Goal: Check status: Check status

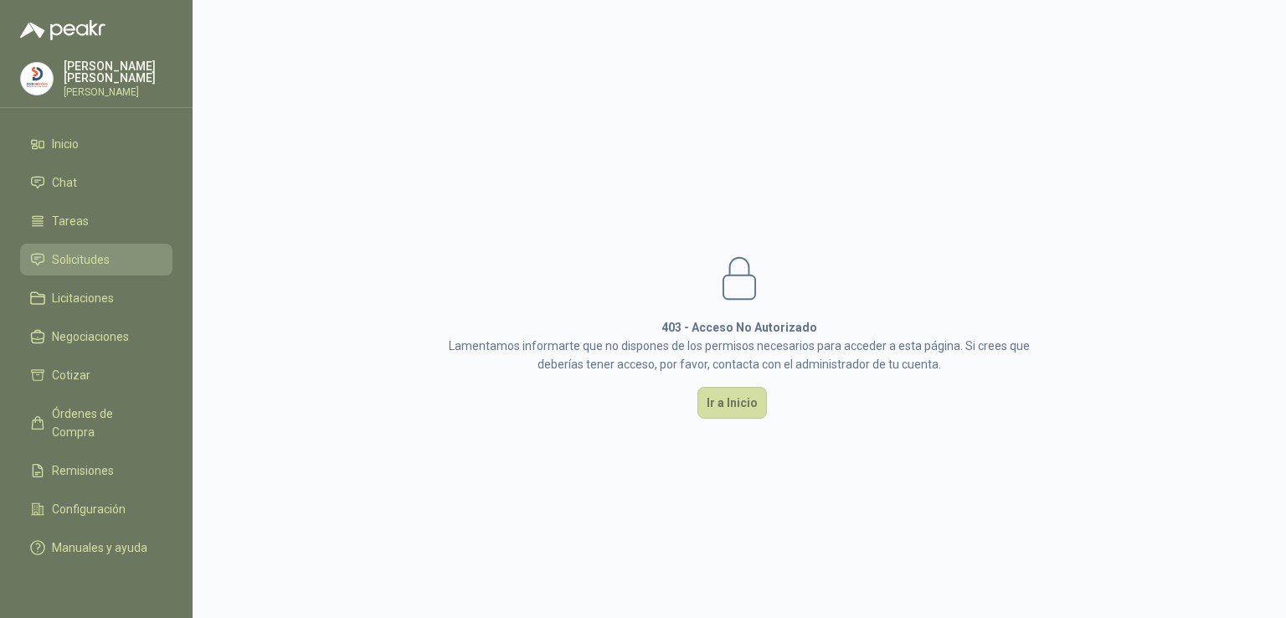
click at [106, 245] on link "Solicitudes" at bounding box center [96, 260] width 152 height 32
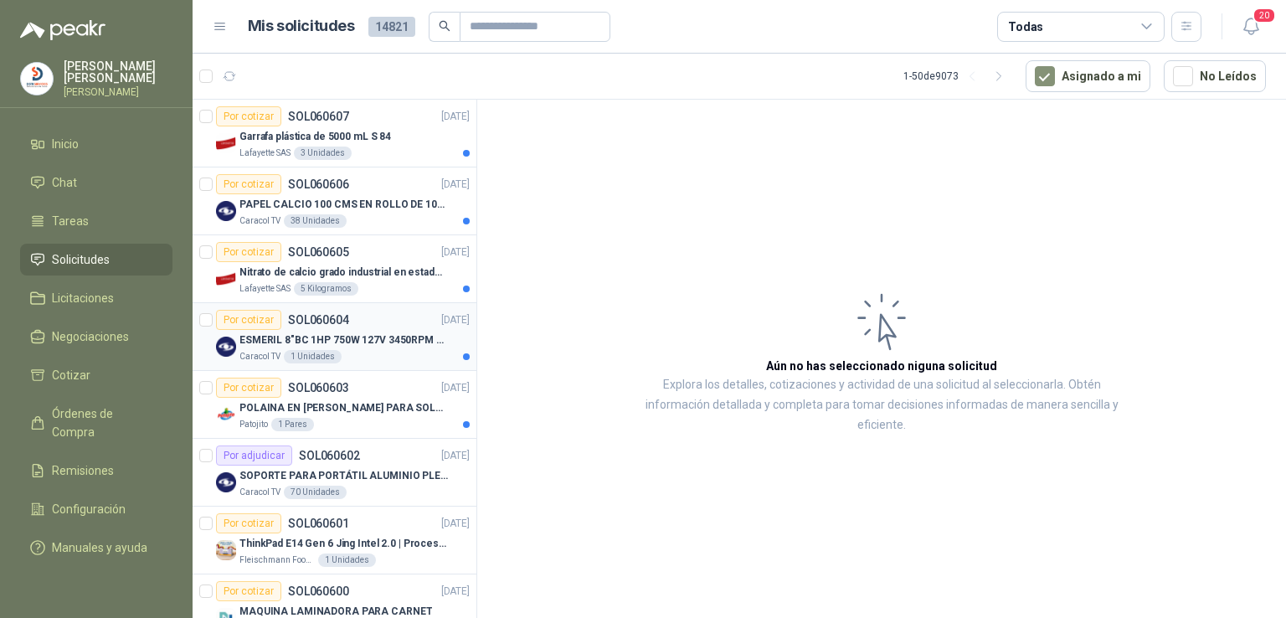
click at [338, 339] on p "ESMERIL 8"BC 1HP 750W 127V 3450RPM URREA" at bounding box center [344, 340] width 209 height 16
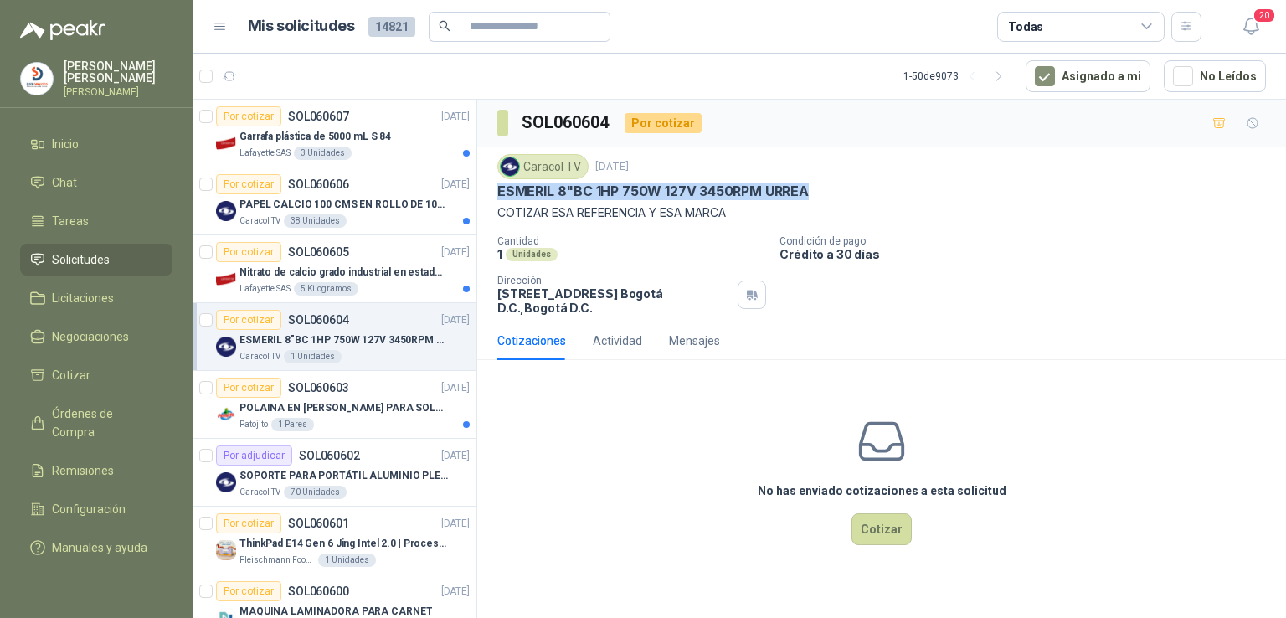
drag, startPoint x: 808, startPoint y: 190, endPoint x: 491, endPoint y: 191, distance: 317.4
click at [491, 191] on div "Caracol TV [DATE] ESMERIL 8"BC 1HP 750W 127V 3450RPM [PERSON_NAME] COTIZAR ESA …" at bounding box center [881, 234] width 809 height 174
copy p "ESMERIL 8"BC 1HP 750W 127V 3450RPM URREA"
click at [733, 211] on p "COTIZAR ESA REFERENCIA Y ESA MARCA" at bounding box center [881, 213] width 769 height 18
click at [456, 152] on article "Por cotizar SOL060607 [DATE] Garrafa plástica de 5000 mL S 84 Lafayette SAS 3 U…" at bounding box center [335, 134] width 284 height 68
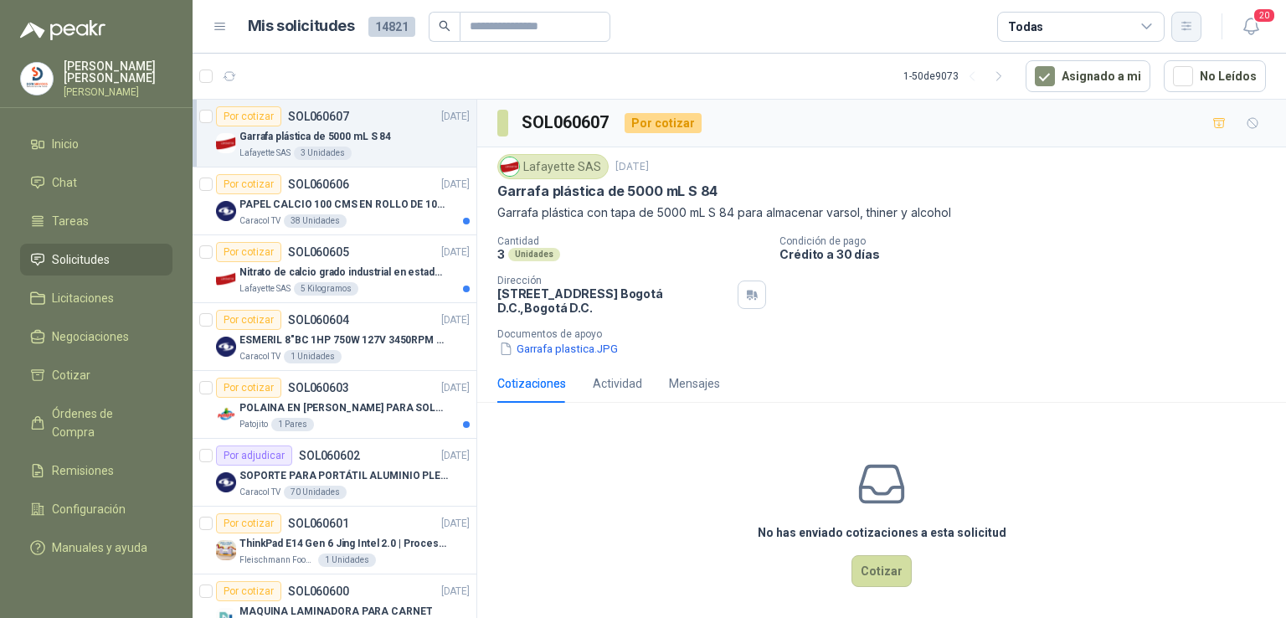
click at [1196, 22] on button "button" at bounding box center [1187, 27] width 30 height 30
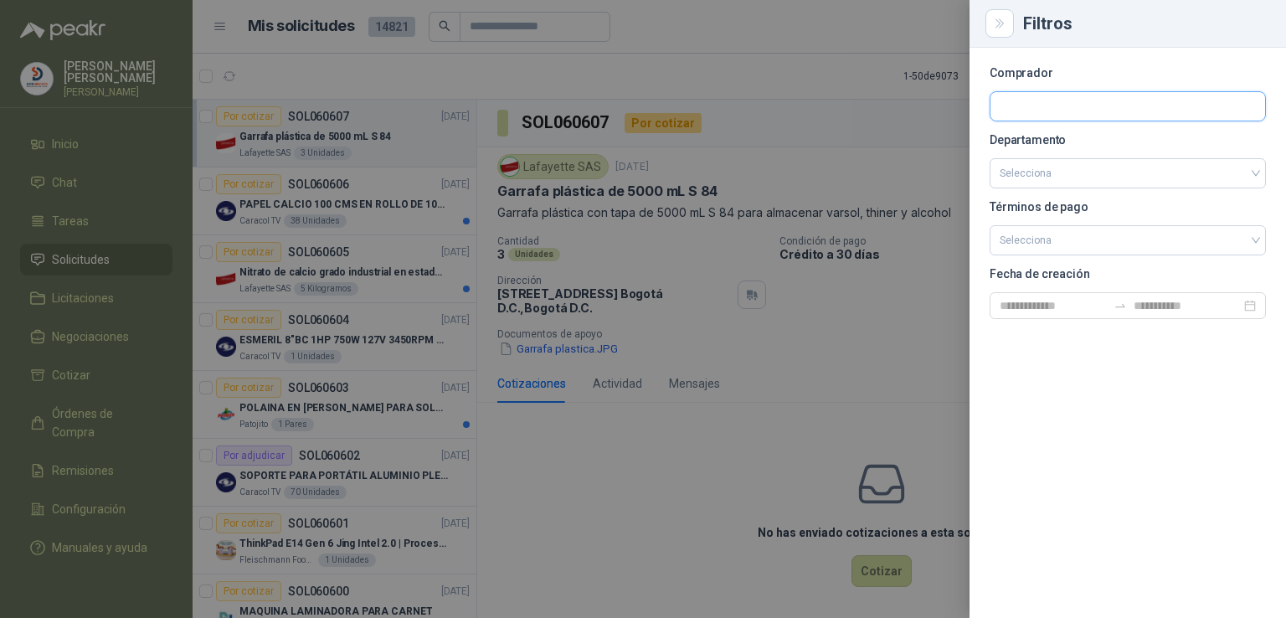
click at [1095, 117] on input "text" at bounding box center [1128, 106] width 275 height 28
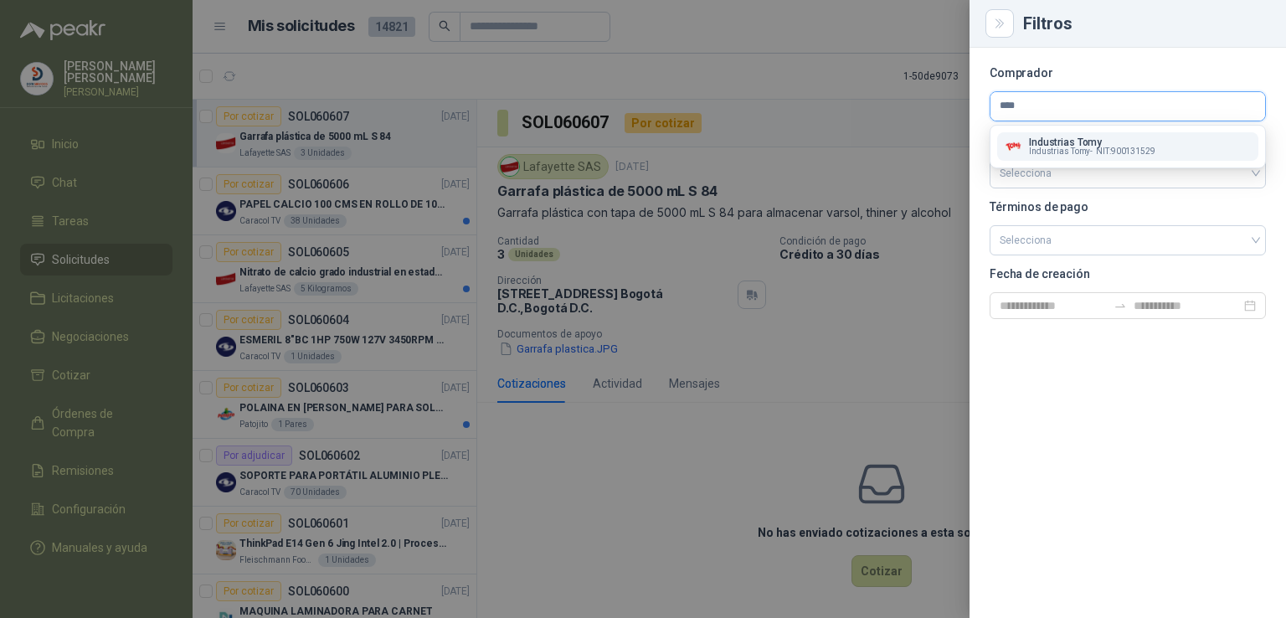
type input "****"
click at [1073, 143] on p "Industrias Tomy" at bounding box center [1092, 142] width 126 height 10
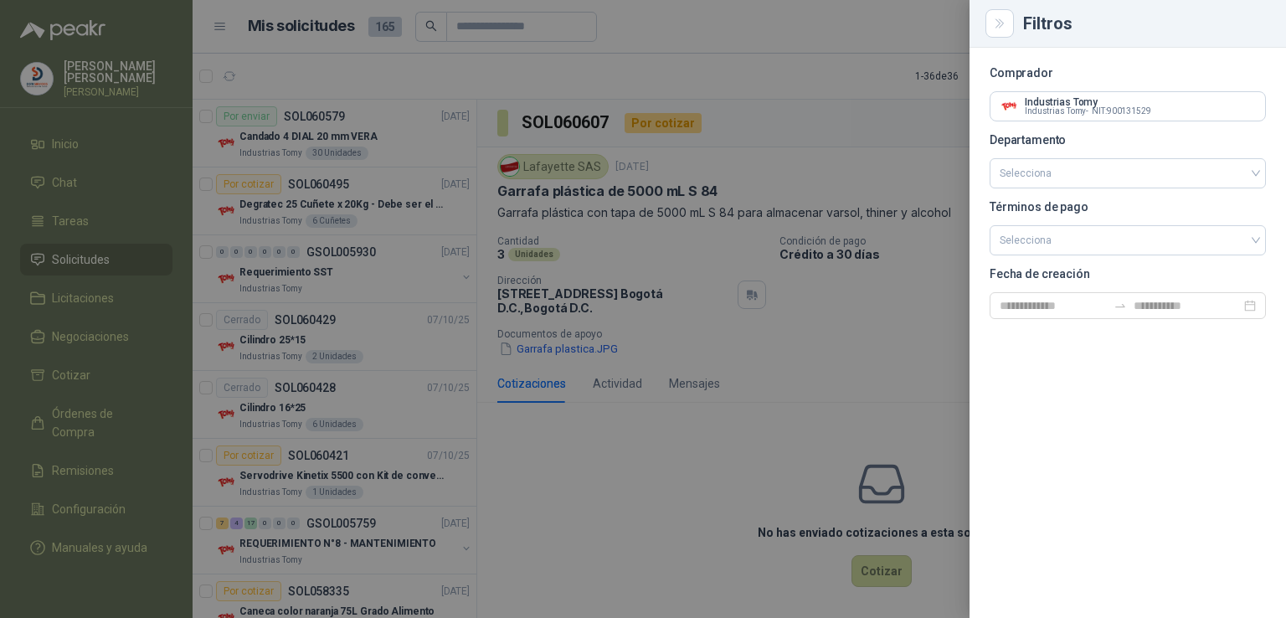
click at [1073, 143] on p "Departamento" at bounding box center [1128, 140] width 276 height 10
click at [786, 205] on div at bounding box center [643, 309] width 1286 height 618
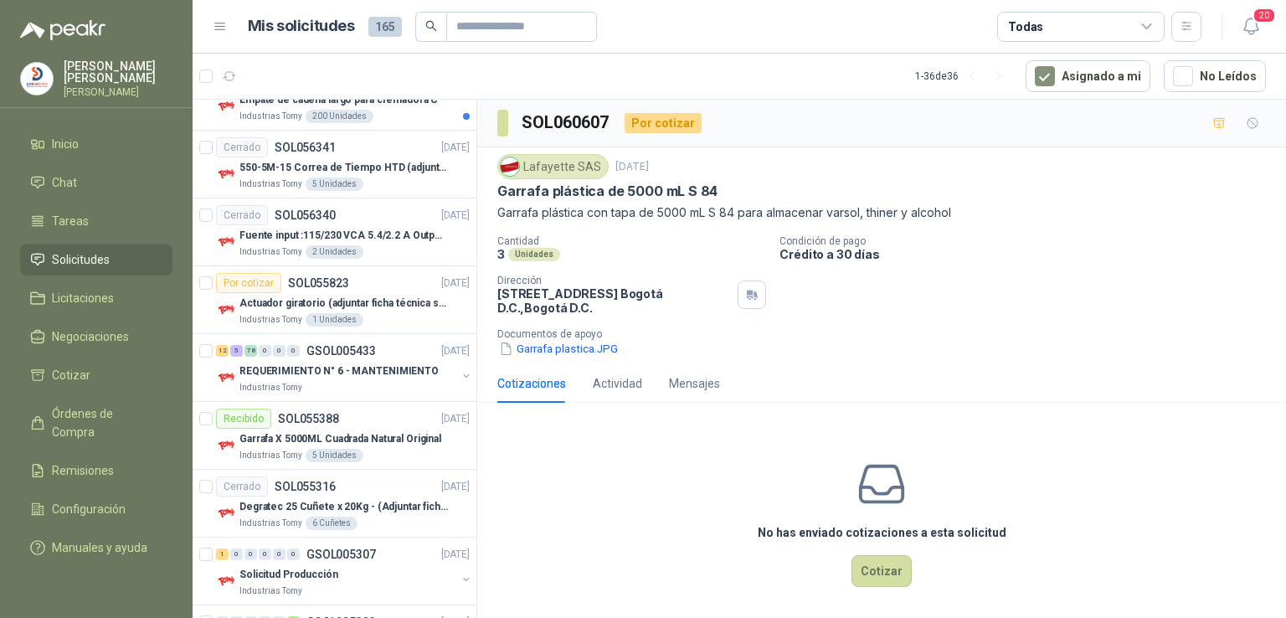
scroll to position [1677, 0]
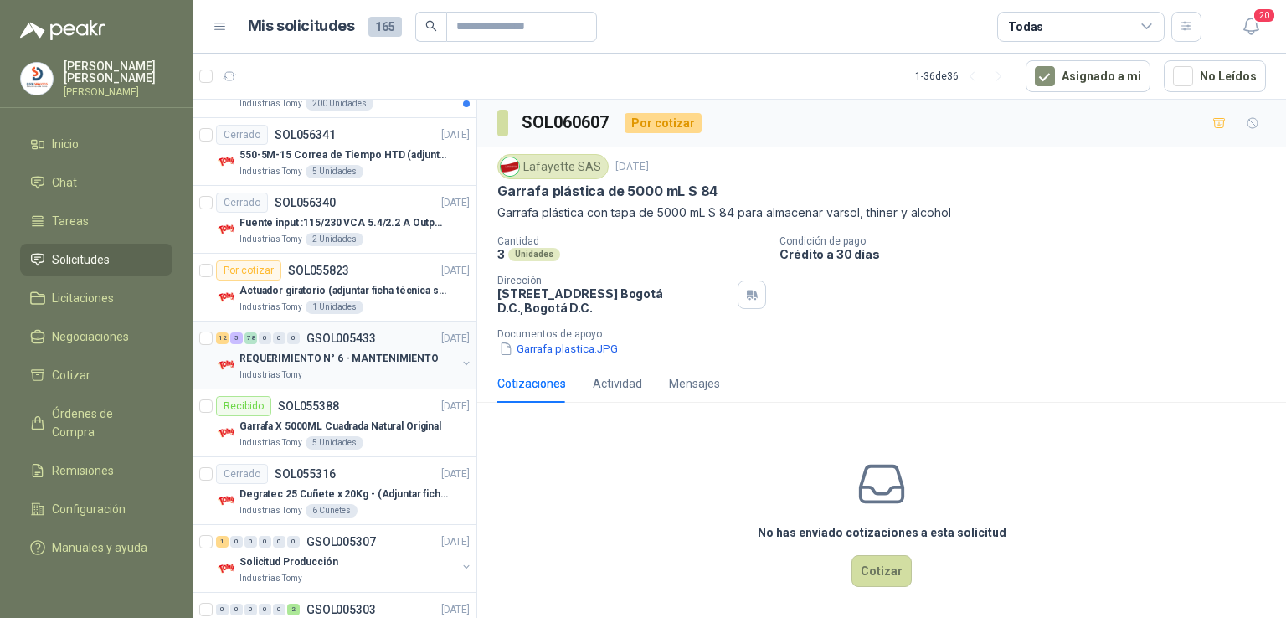
click at [372, 353] on p "REQUERIMIENTO N° 6 - MANTENIMIENTO" at bounding box center [339, 359] width 199 height 16
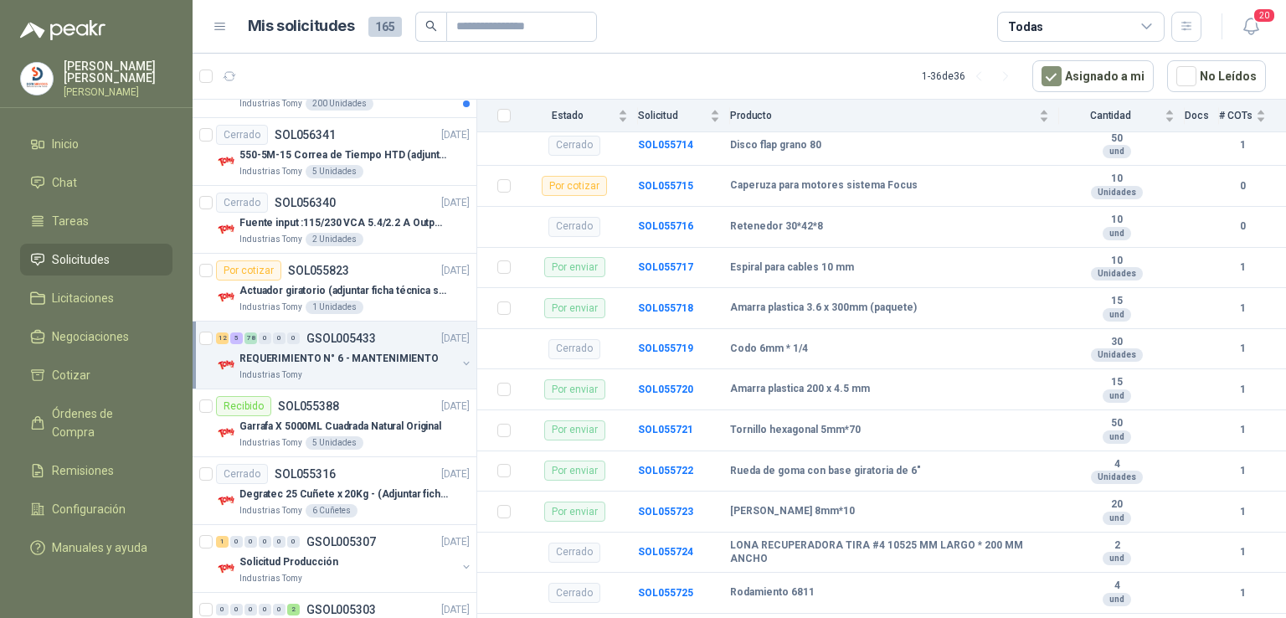
scroll to position [3484, 0]
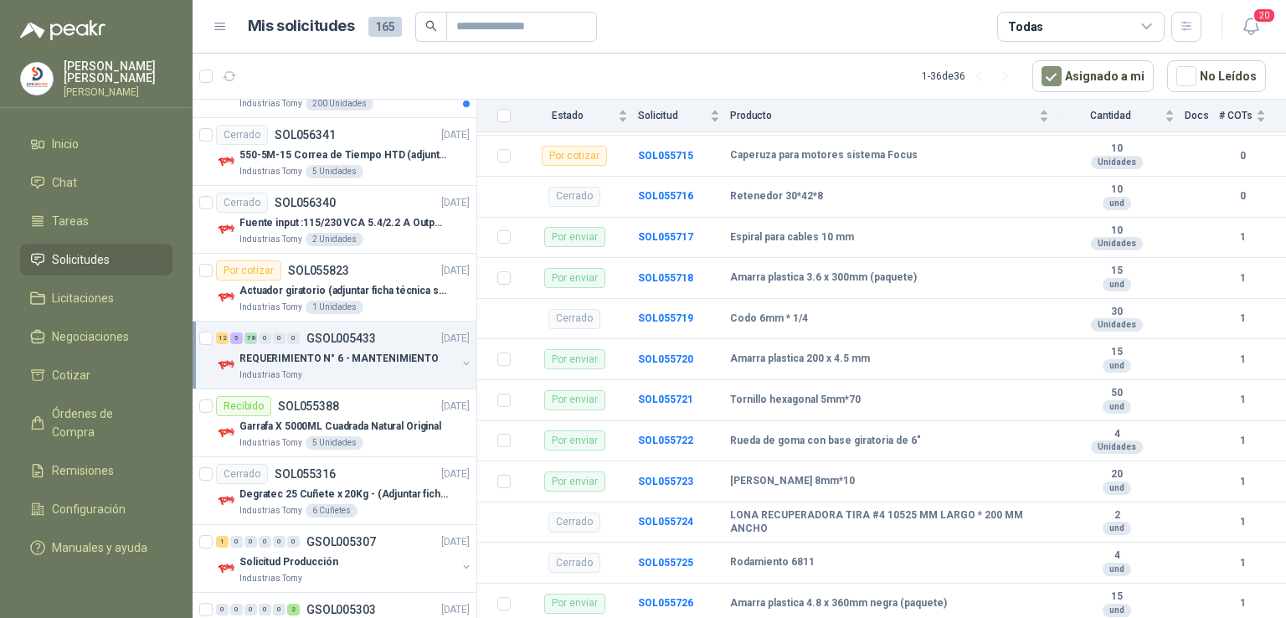
drag, startPoint x: 1286, startPoint y: 361, endPoint x: 1286, endPoint y: 453, distance: 92.1
click at [1286, 453] on section "GSOL005433 Industrias Tomy [DATE] REQUERIMIENTO N° 6 - MANTENIMIENTO Condición …" at bounding box center [881, 362] width 809 height 524
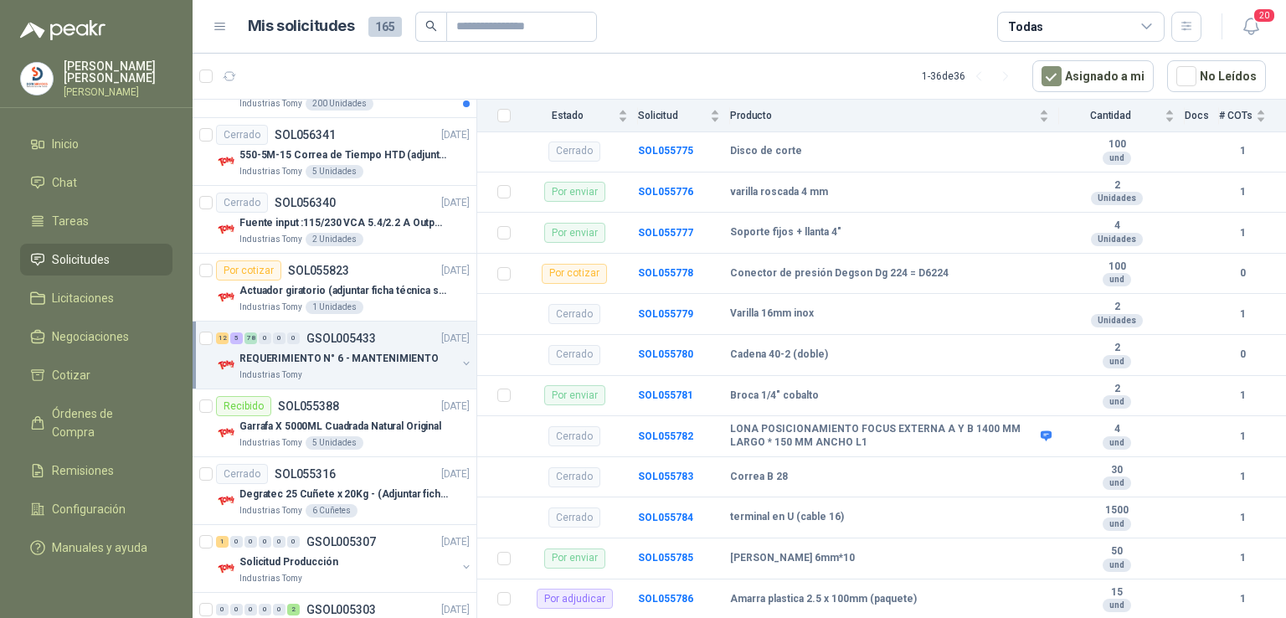
scroll to position [5950, 0]
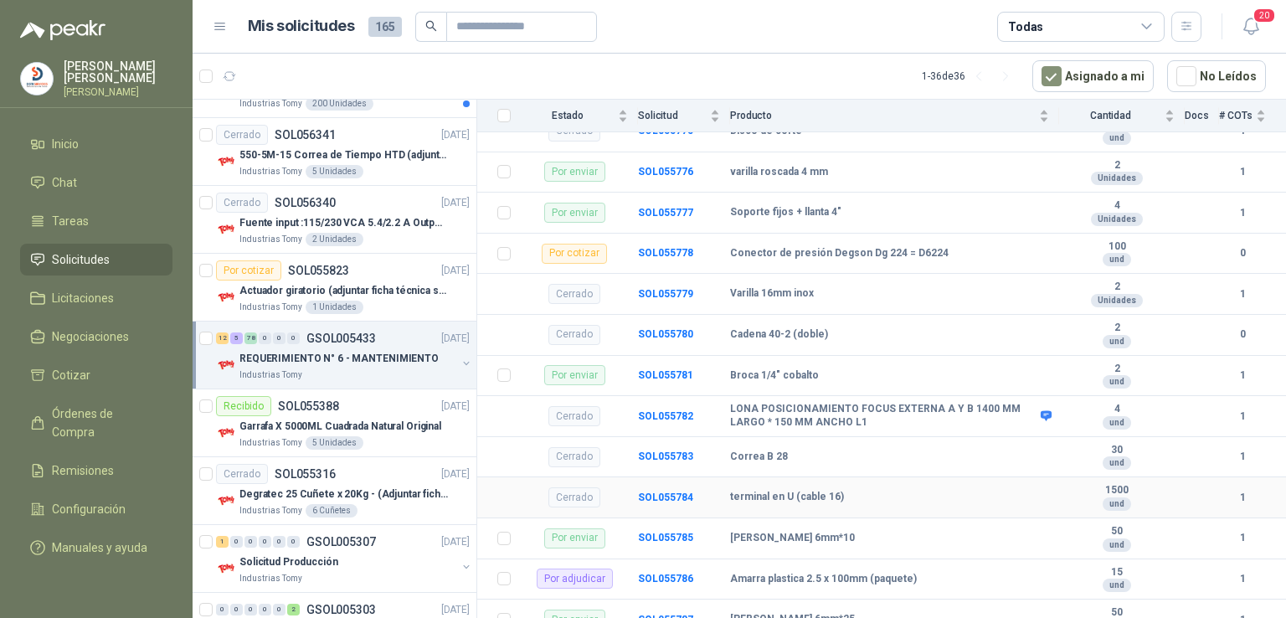
click at [1259, 515] on td "1" at bounding box center [1252, 497] width 67 height 41
